Goal: Navigation & Orientation: Go to known website

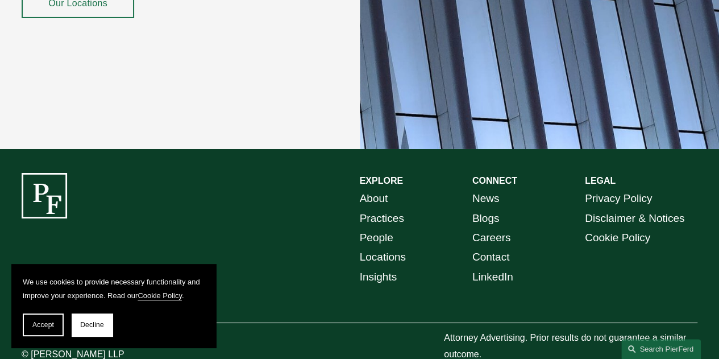
scroll to position [1963, 0]
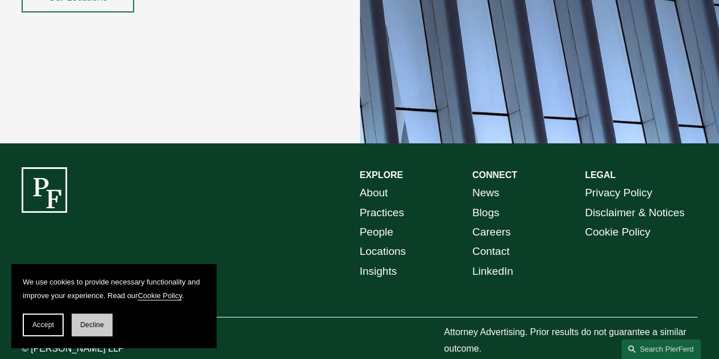
click at [94, 322] on span "Decline" at bounding box center [92, 324] width 24 height 8
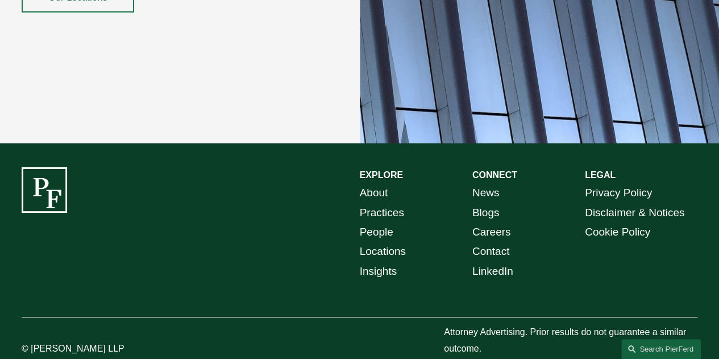
drag, startPoint x: 32, startPoint y: 327, endPoint x: 140, endPoint y: 328, distance: 108.5
click at [140, 340] on p "© [PERSON_NAME] LLP" at bounding box center [92, 348] width 141 height 16
copy p "[PERSON_NAME] LLP"
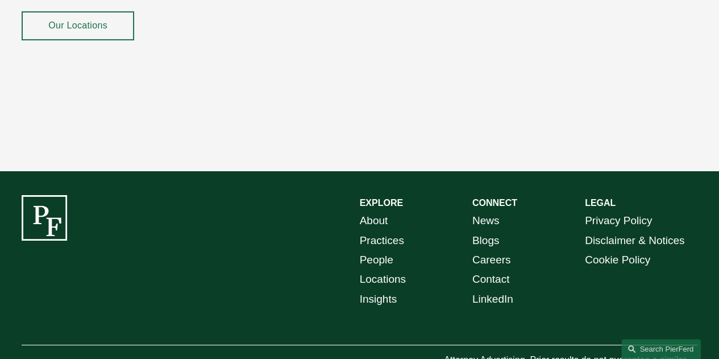
scroll to position [1963, 0]
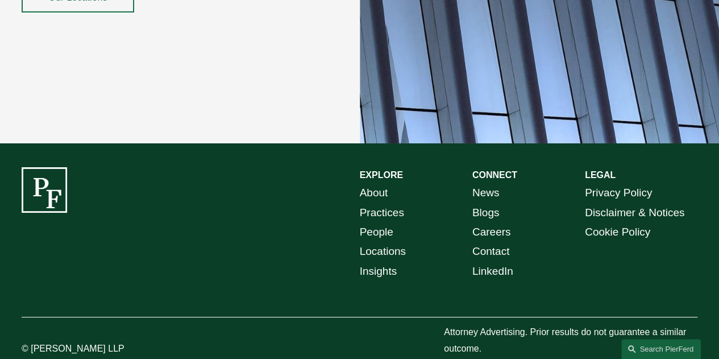
drag, startPoint x: 134, startPoint y: 326, endPoint x: 33, endPoint y: 328, distance: 100.6
click at [33, 340] on p "© [PERSON_NAME] LLP" at bounding box center [92, 348] width 141 height 16
copy p "[PERSON_NAME] LLP"
